Goal: Task Accomplishment & Management: Use online tool/utility

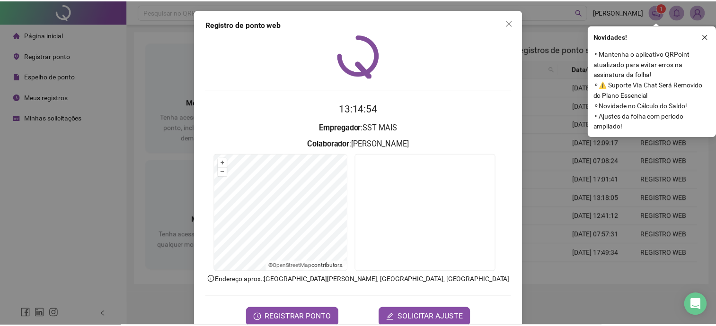
scroll to position [21, 0]
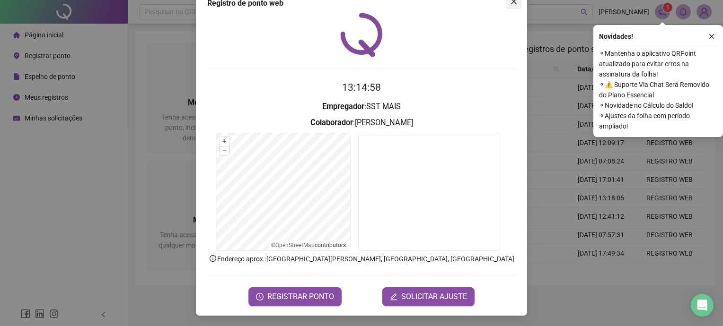
click at [510, 4] on icon "close" at bounding box center [514, 2] width 8 height 8
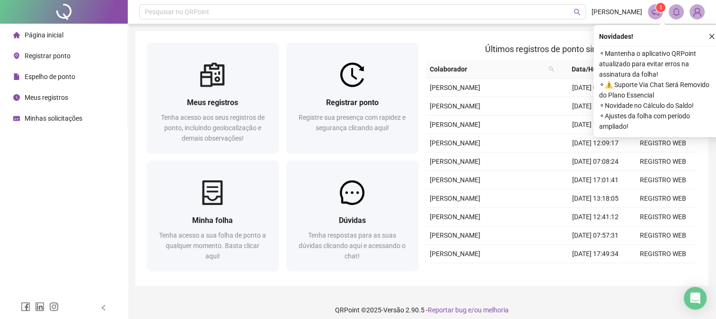
click at [51, 57] on span "Registrar ponto" at bounding box center [48, 56] width 46 height 8
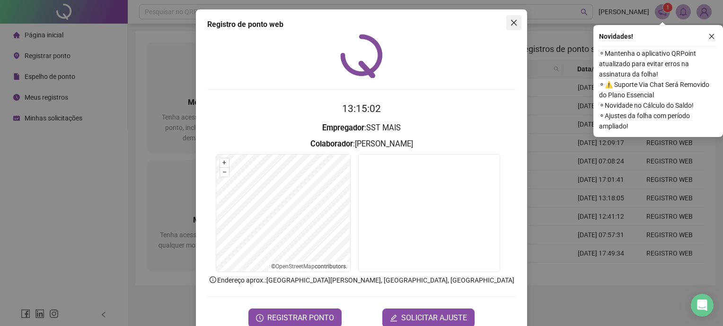
click at [510, 23] on icon "close" at bounding box center [514, 23] width 8 height 8
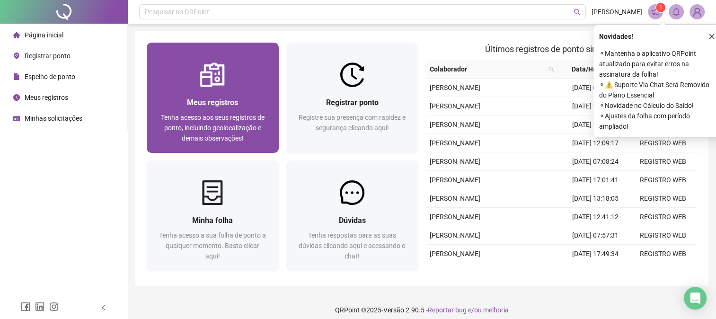
click at [220, 83] on img at bounding box center [212, 74] width 25 height 25
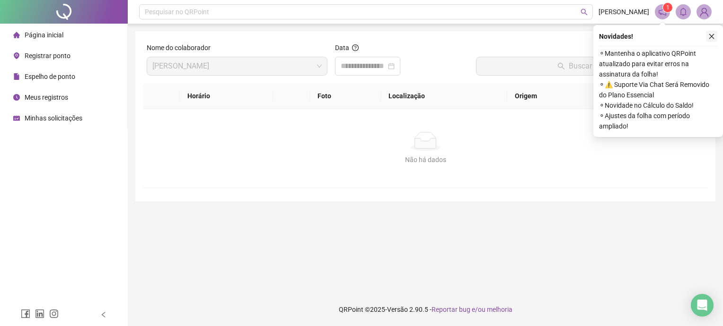
click at [711, 36] on icon "close" at bounding box center [711, 36] width 5 height 5
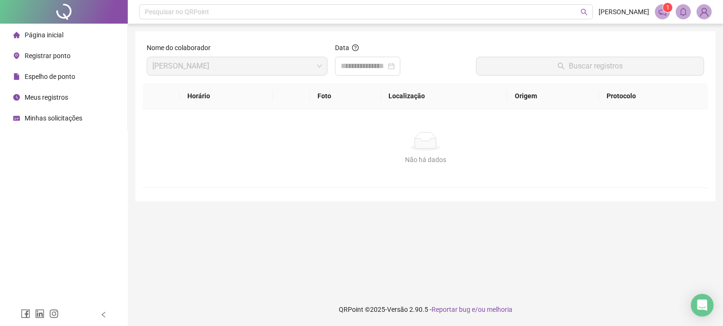
click at [41, 77] on span "Espelho de ponto" at bounding box center [50, 77] width 51 height 8
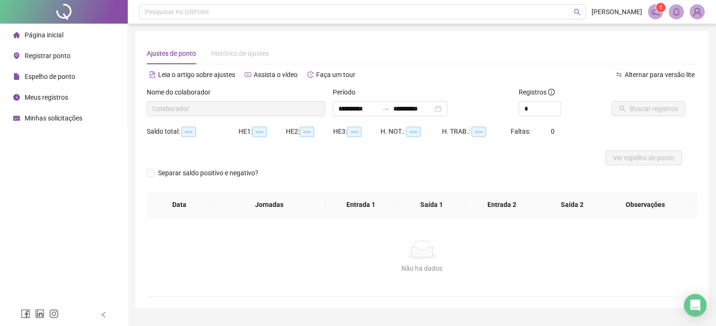
type input "**********"
click at [55, 56] on span "Registrar ponto" at bounding box center [48, 56] width 46 height 8
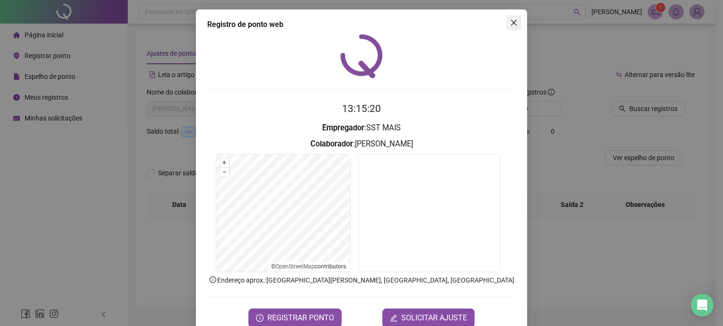
click at [510, 20] on icon "close" at bounding box center [514, 23] width 8 height 8
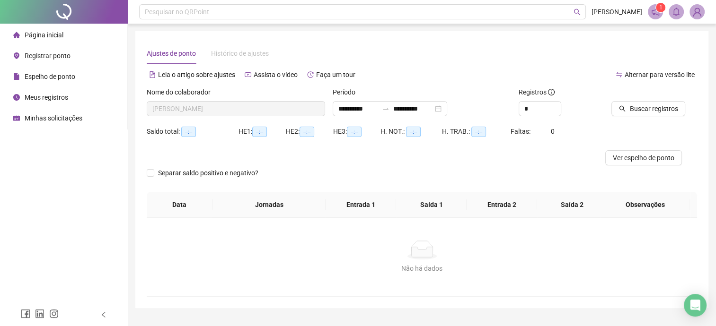
click at [44, 98] on span "Meus registros" at bounding box center [47, 98] width 44 height 8
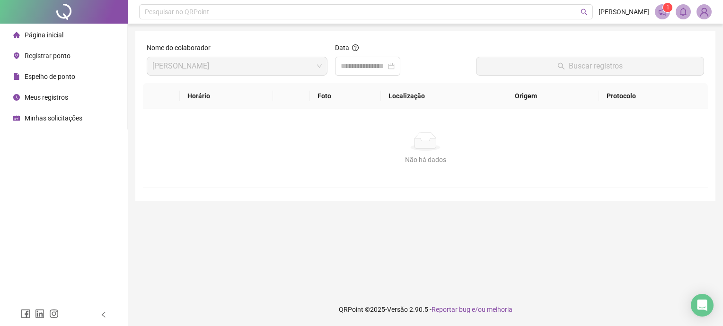
click at [61, 56] on span "Registrar ponto" at bounding box center [48, 56] width 46 height 8
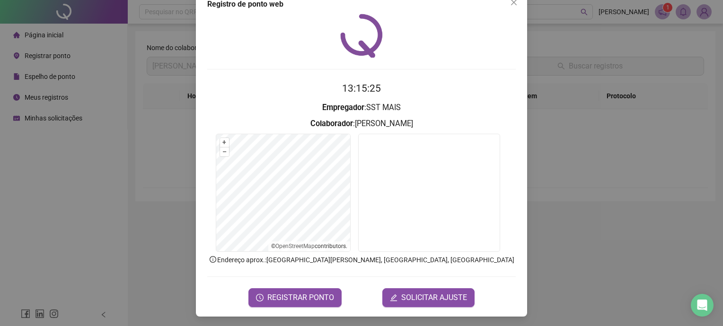
scroll to position [21, 0]
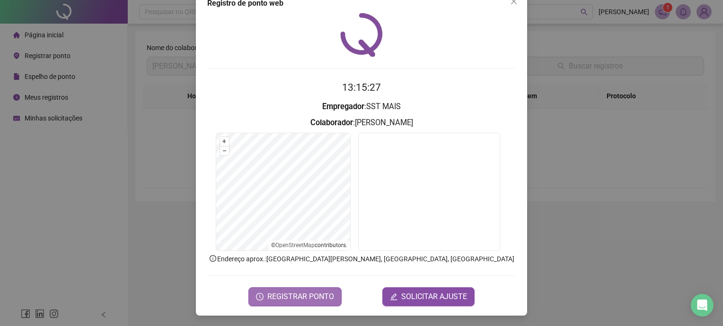
click at [300, 298] on span "REGISTRAR PONTO" at bounding box center [300, 296] width 67 height 11
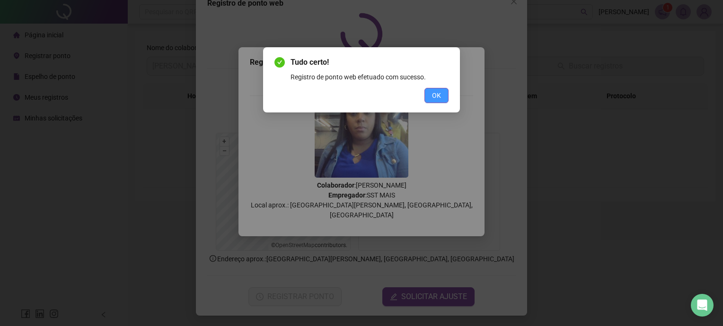
click at [436, 90] on span "OK" at bounding box center [436, 95] width 9 height 10
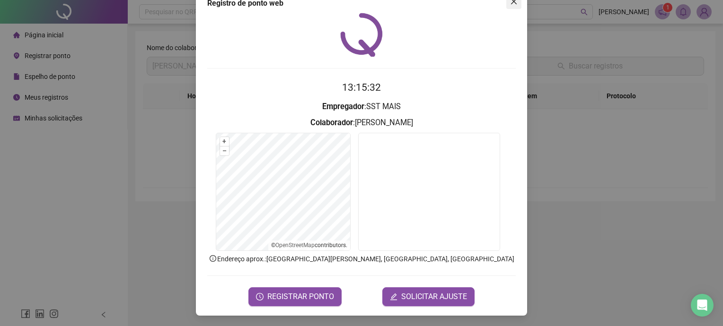
click at [512, 2] on icon "close" at bounding box center [514, 2] width 8 height 8
